Goal: Communication & Community: Participate in discussion

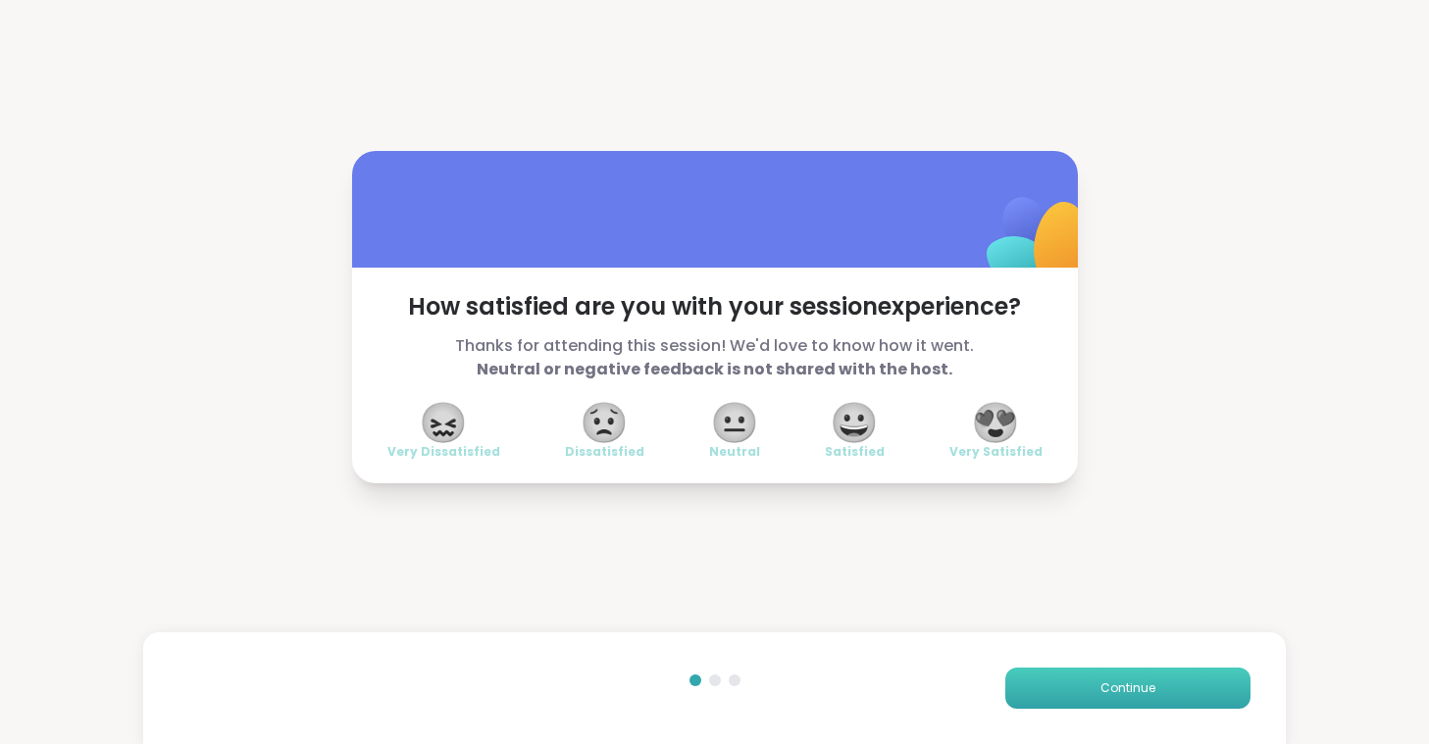
click at [1115, 687] on span "Continue" at bounding box center [1127, 689] width 55 height 18
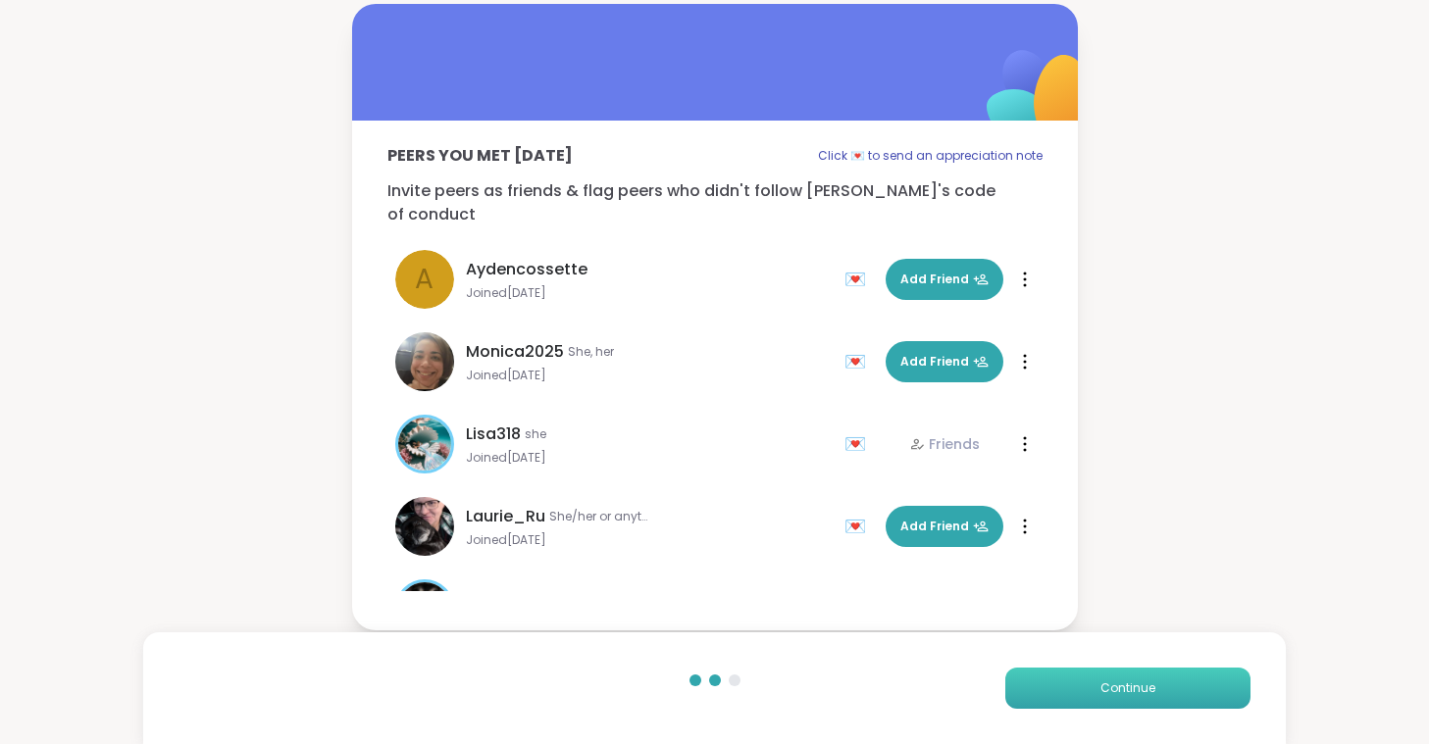
click at [1115, 687] on span "Continue" at bounding box center [1127, 689] width 55 height 18
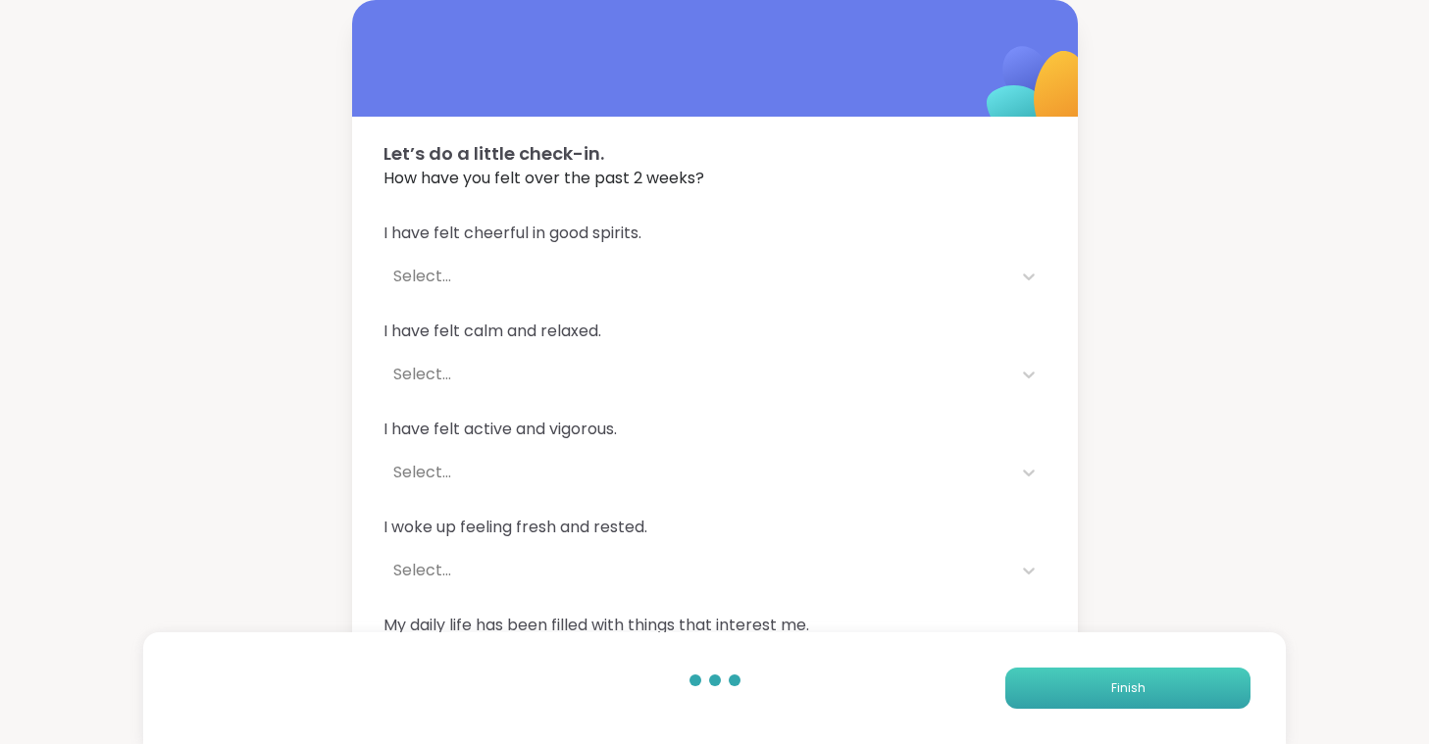
click at [1115, 687] on span "Finish" at bounding box center [1128, 689] width 34 height 18
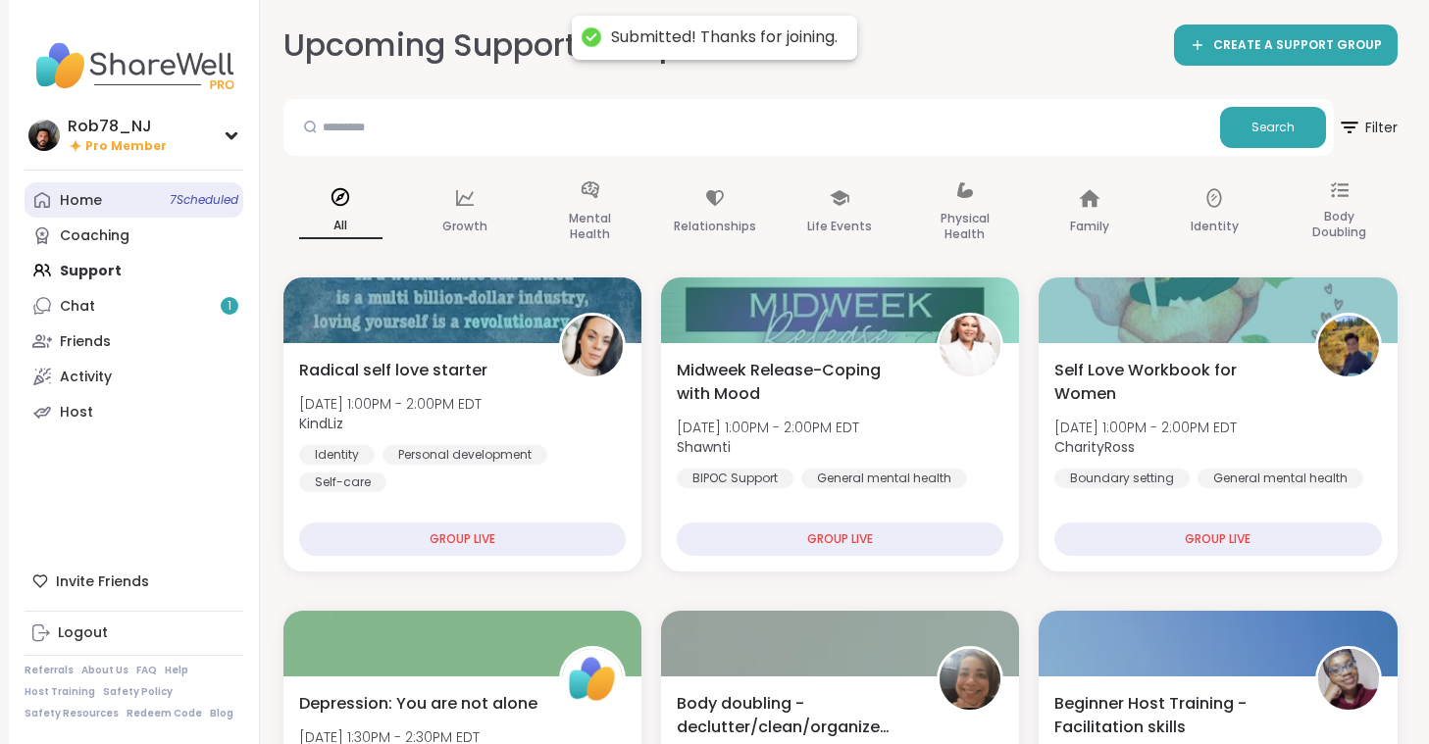
click at [147, 195] on link "Home 7 Scheduled" at bounding box center [134, 199] width 219 height 35
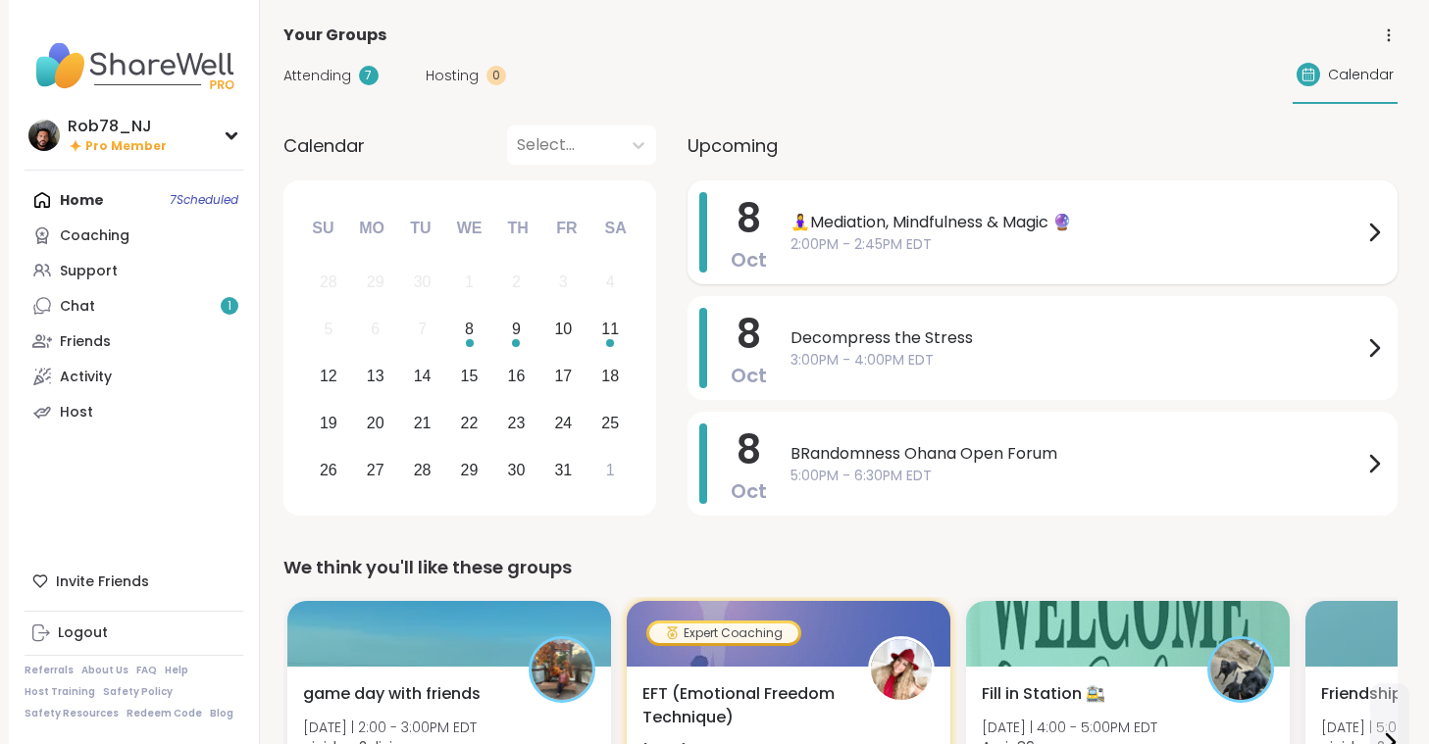
click at [885, 247] on span "2:00PM - 2:45PM EDT" at bounding box center [1076, 244] width 572 height 21
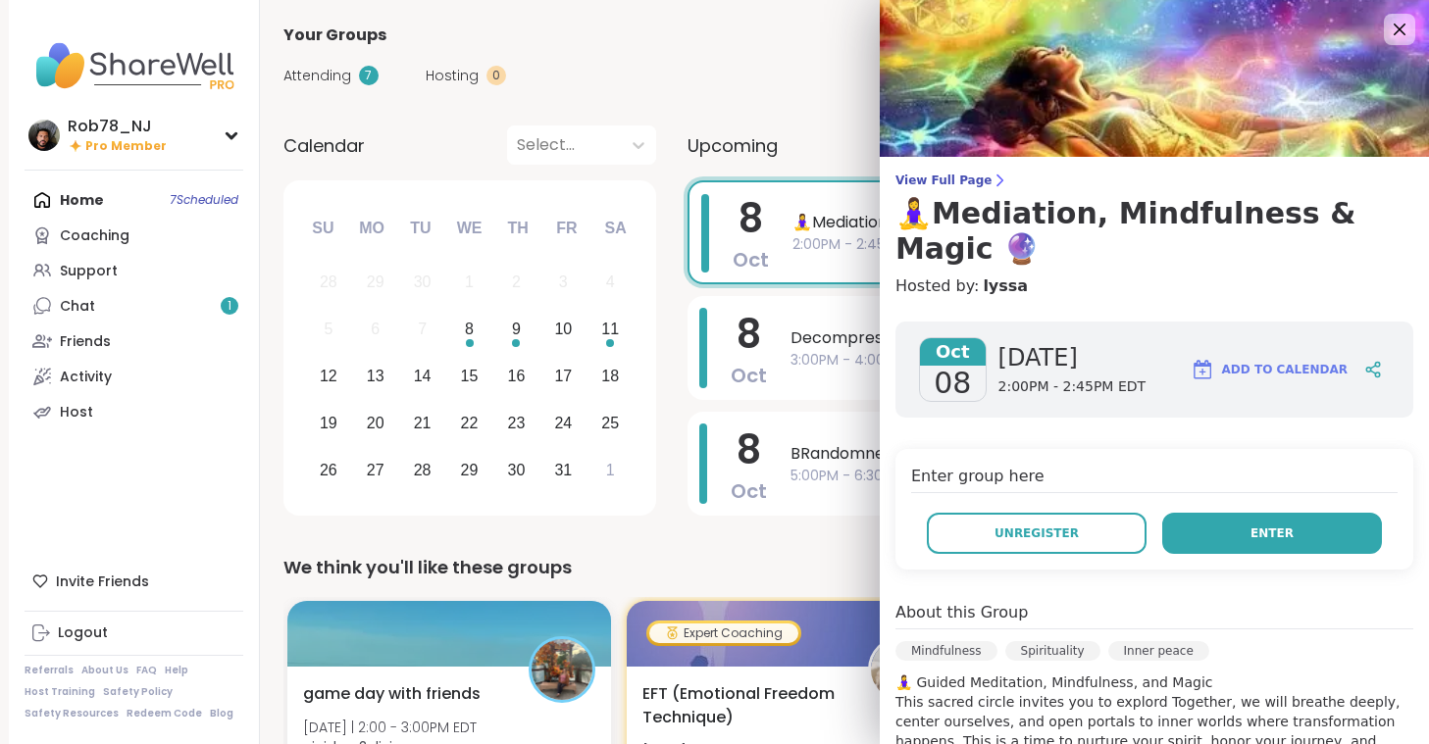
click at [1251, 539] on button "Enter" at bounding box center [1272, 533] width 220 height 41
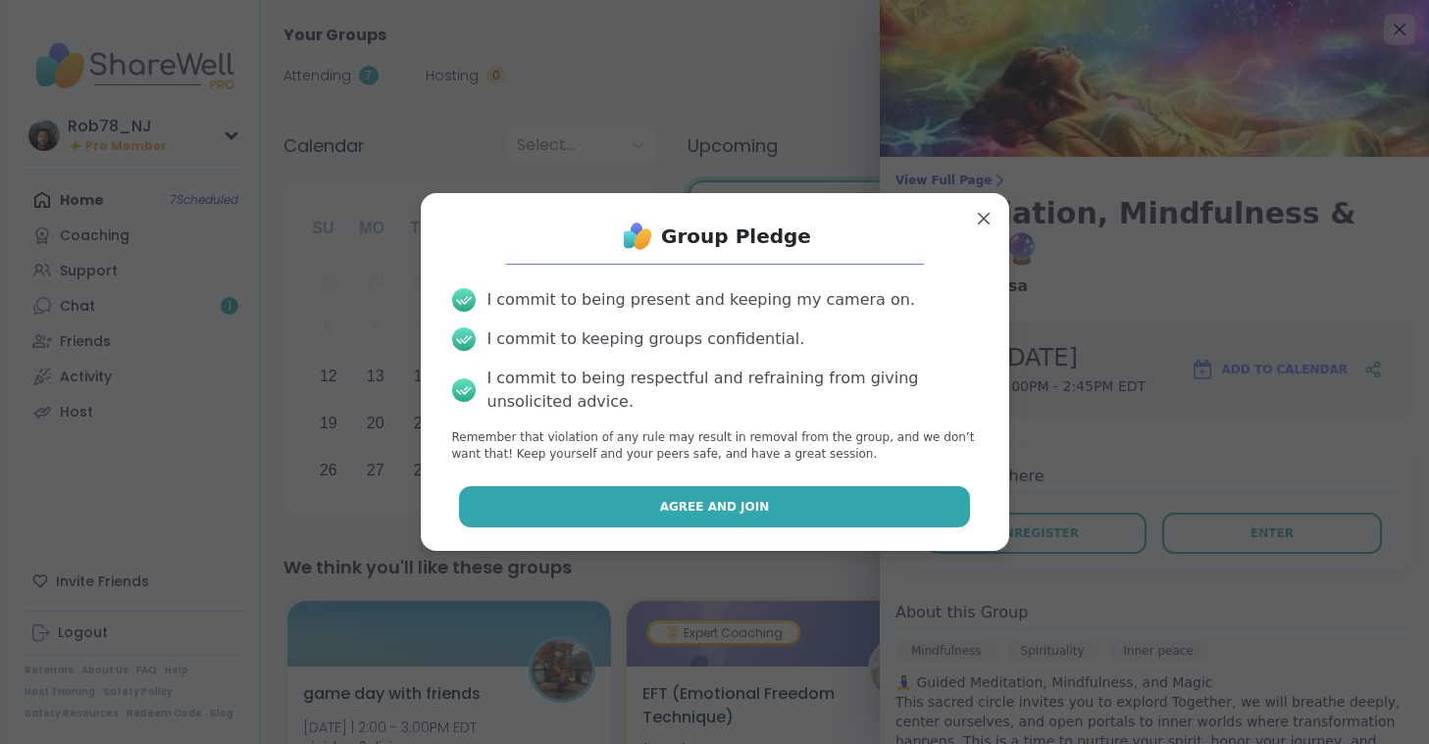
click at [724, 494] on button "Agree and Join" at bounding box center [714, 506] width 511 height 41
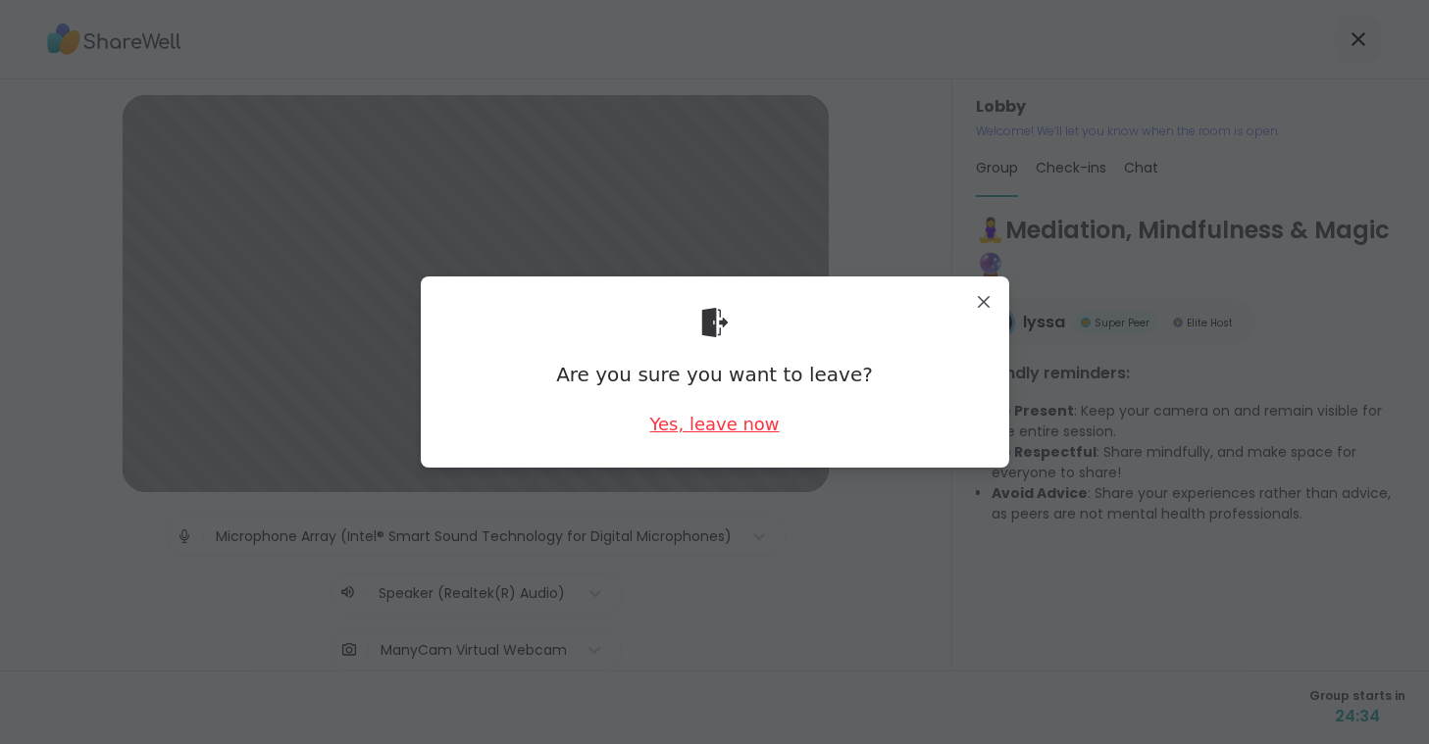
click at [682, 420] on div "Yes, leave now" at bounding box center [713, 424] width 129 height 25
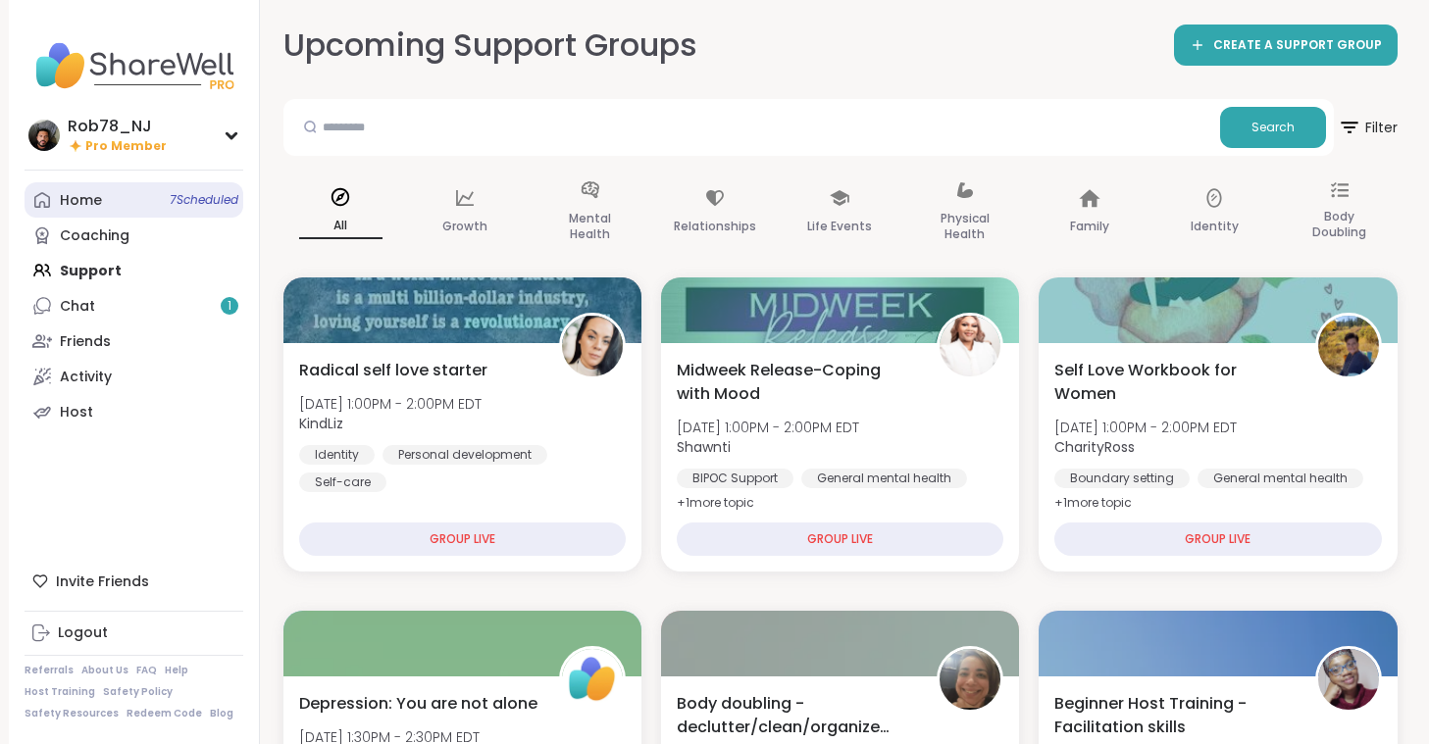
click at [76, 200] on div "Home 7 Scheduled" at bounding box center [81, 201] width 42 height 20
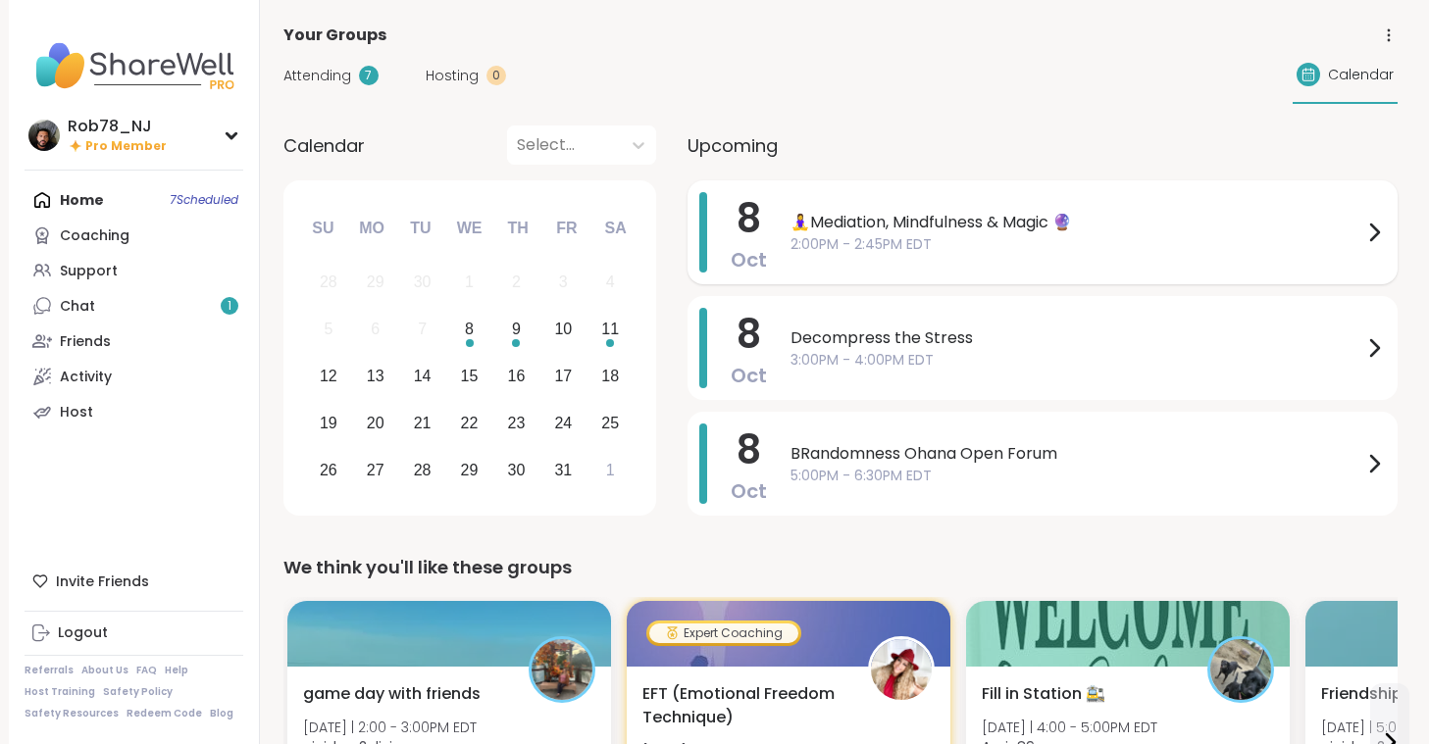
click at [825, 234] on span "2:00PM - 2:45PM EDT" at bounding box center [1076, 244] width 572 height 21
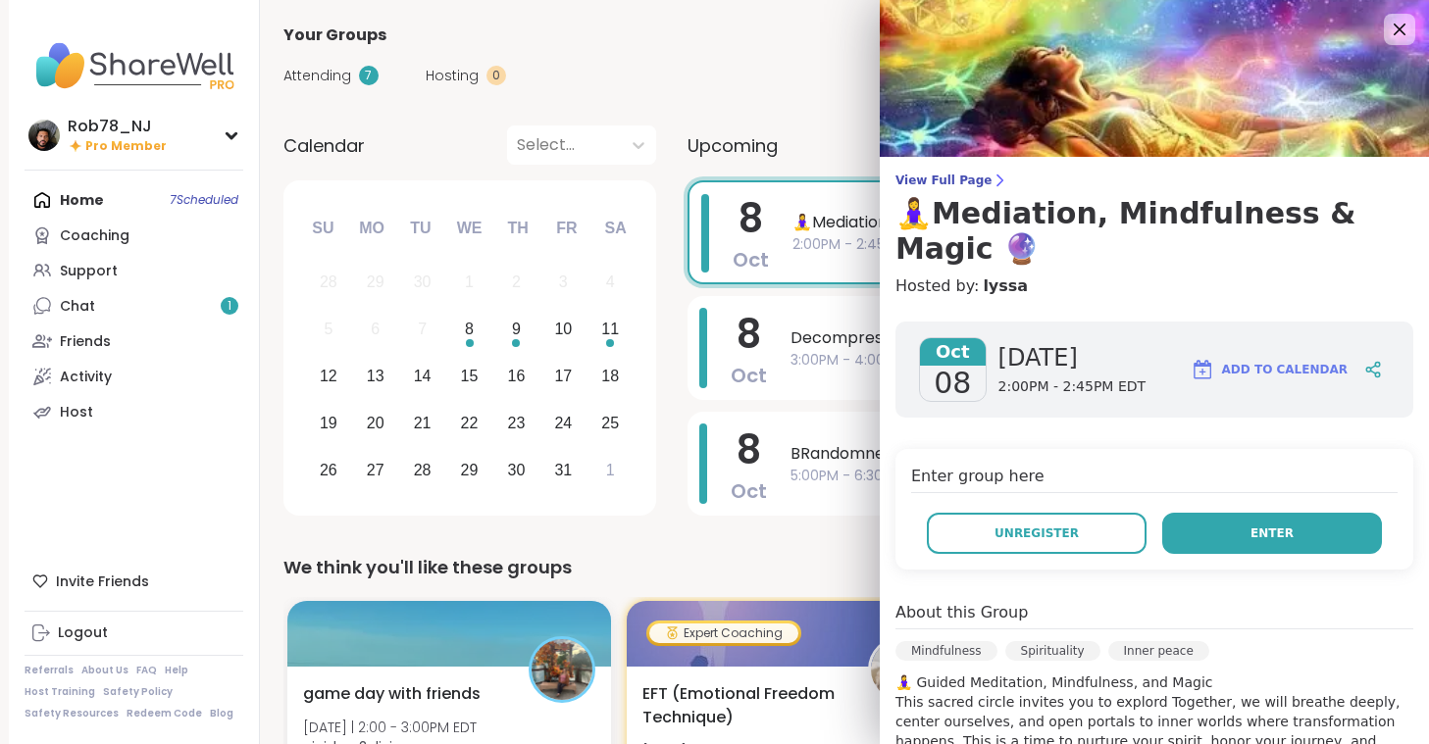
click at [1239, 521] on button "Enter" at bounding box center [1272, 533] width 220 height 41
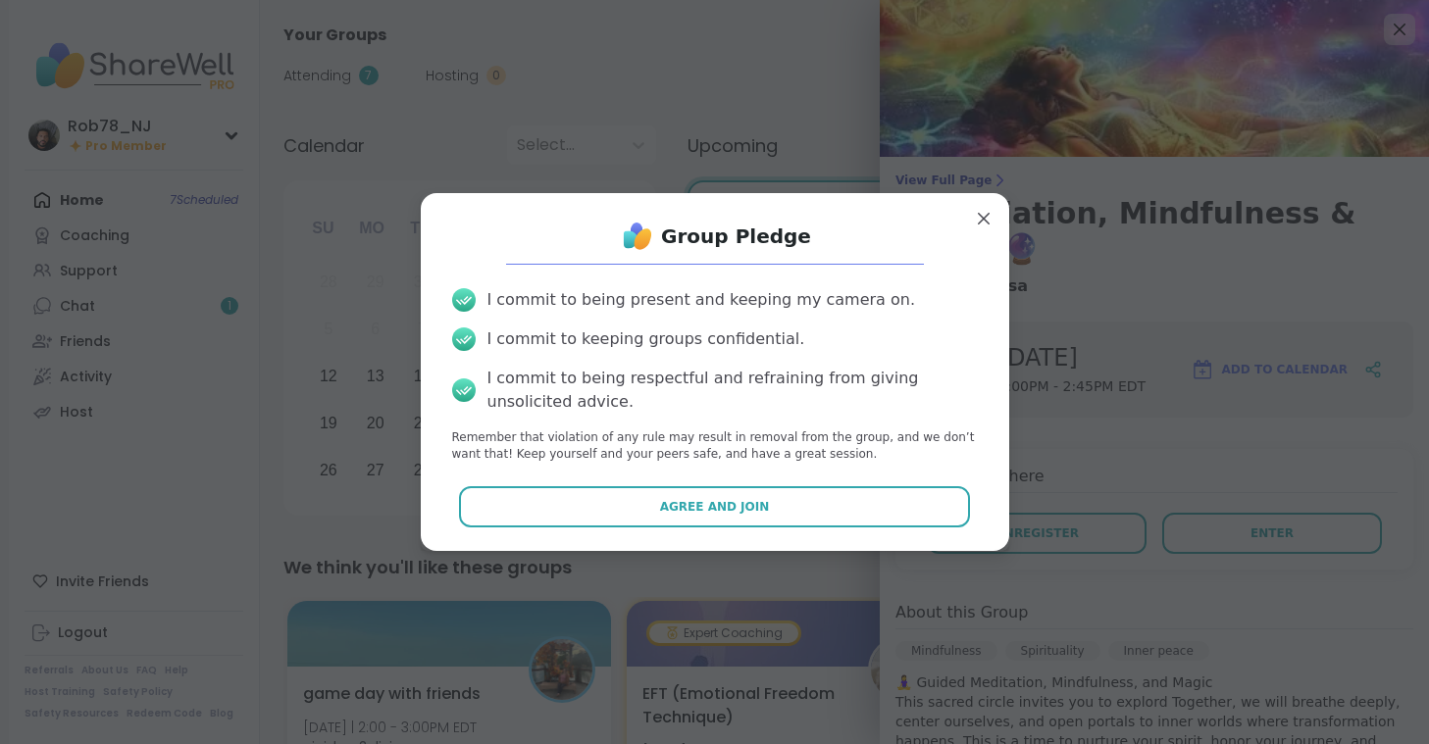
click at [803, 529] on div "Group Pledge I commit to being present and keeping my camera on. I commit to ke…" at bounding box center [714, 372] width 557 height 326
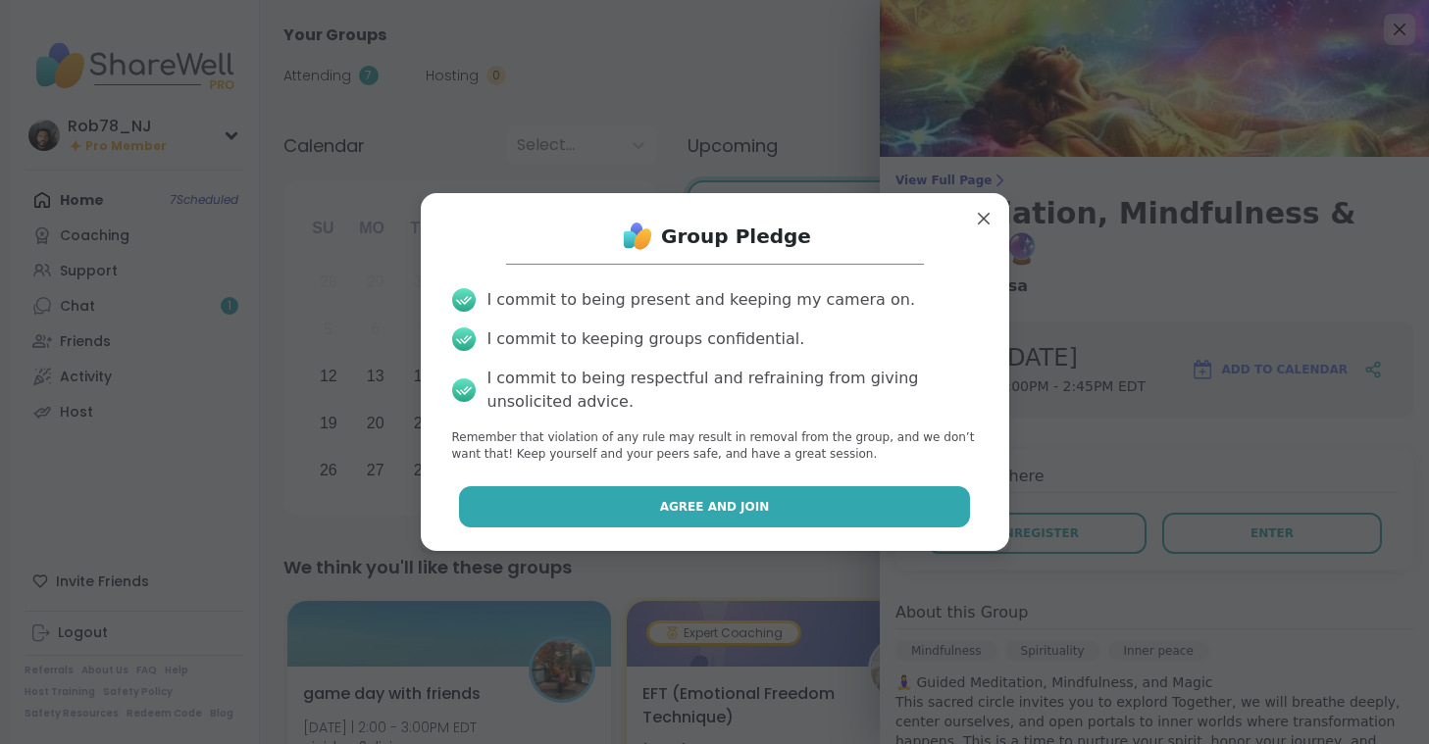
click at [803, 526] on button "Agree and Join" at bounding box center [714, 506] width 511 height 41
